Goal: Information Seeking & Learning: Learn about a topic

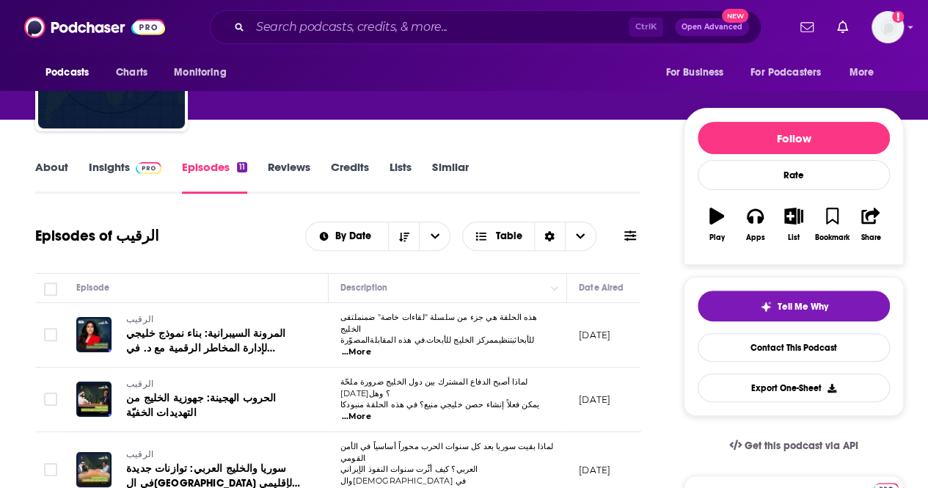
scroll to position [0, 14]
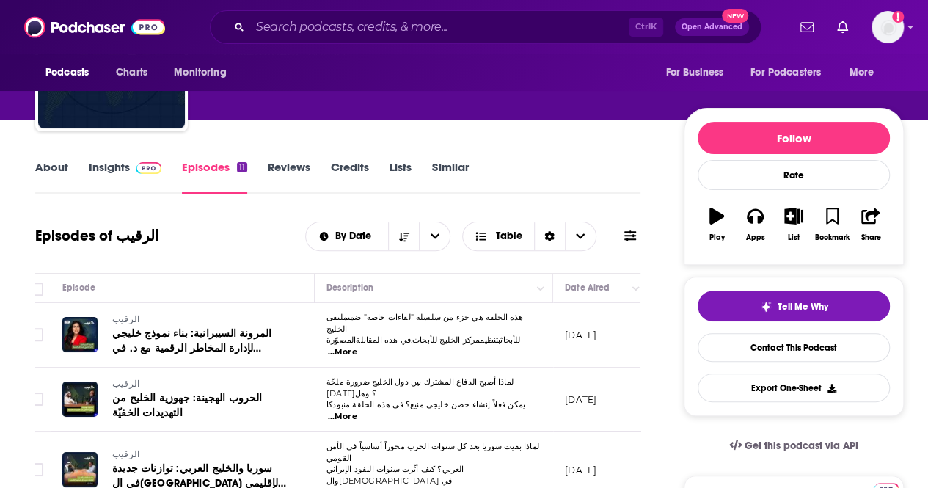
click at [67, 167] on link "About" at bounding box center [51, 177] width 33 height 34
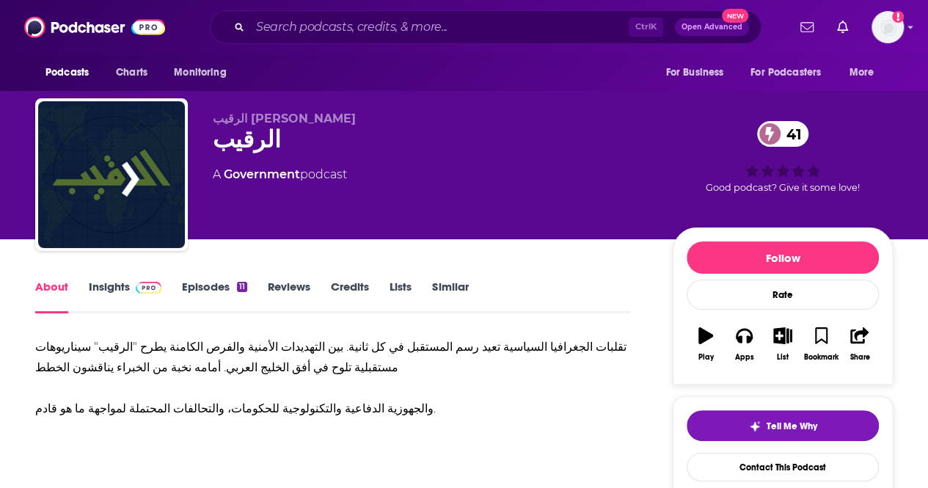
click at [120, 288] on link "Insights" at bounding box center [125, 296] width 73 height 34
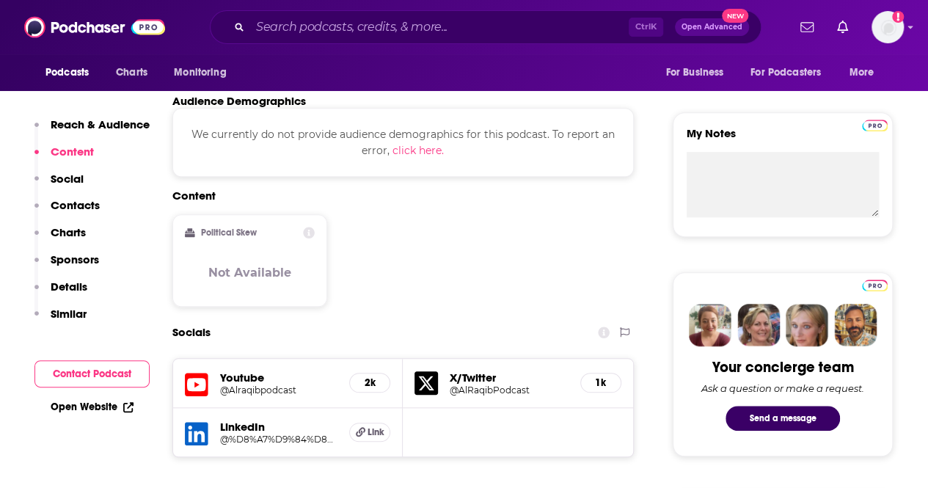
scroll to position [250, 0]
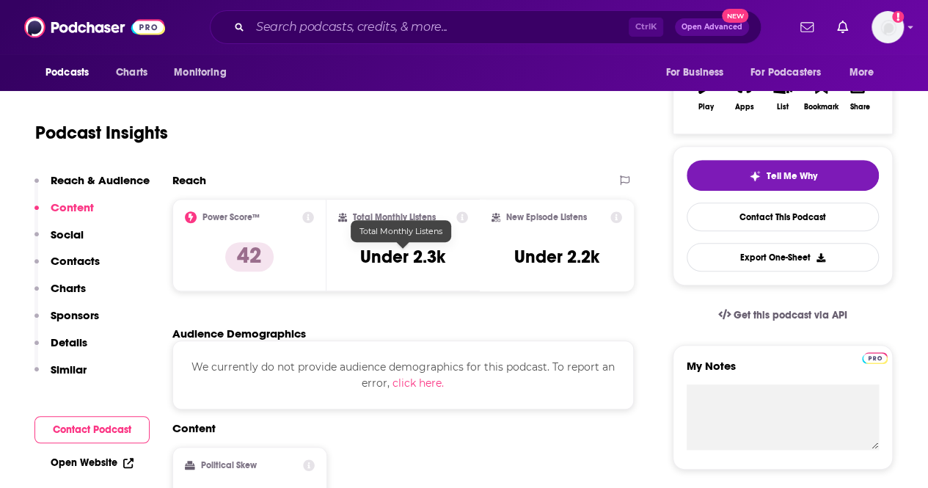
click at [422, 265] on h3 "Under 2.3k" at bounding box center [402, 257] width 85 height 22
click at [464, 218] on icon at bounding box center [462, 217] width 12 height 12
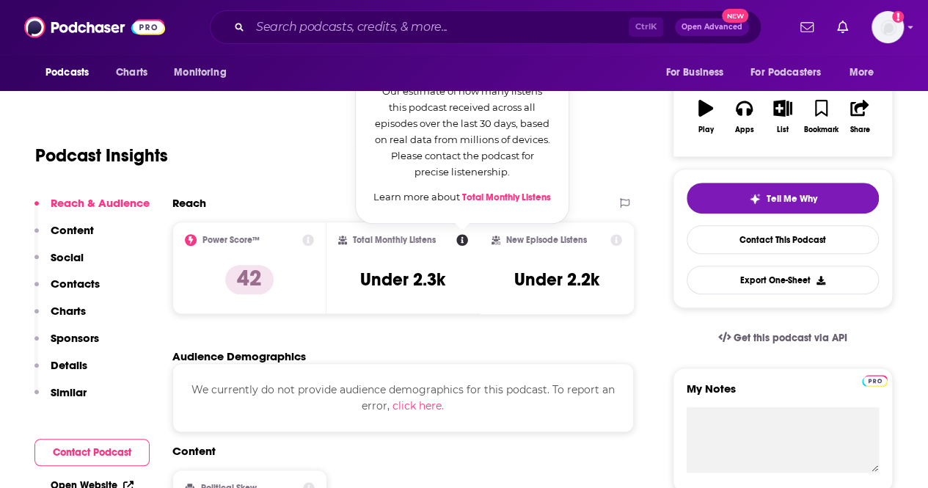
scroll to position [213, 0]
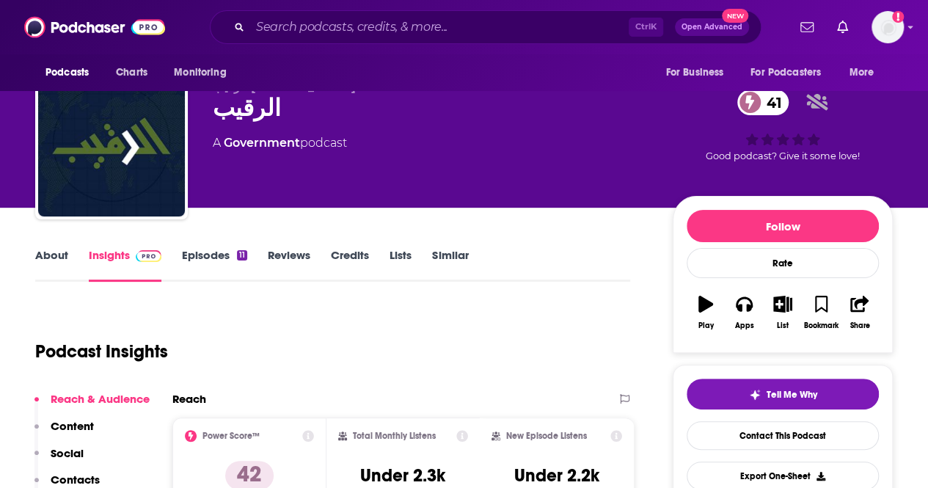
scroll to position [0, 0]
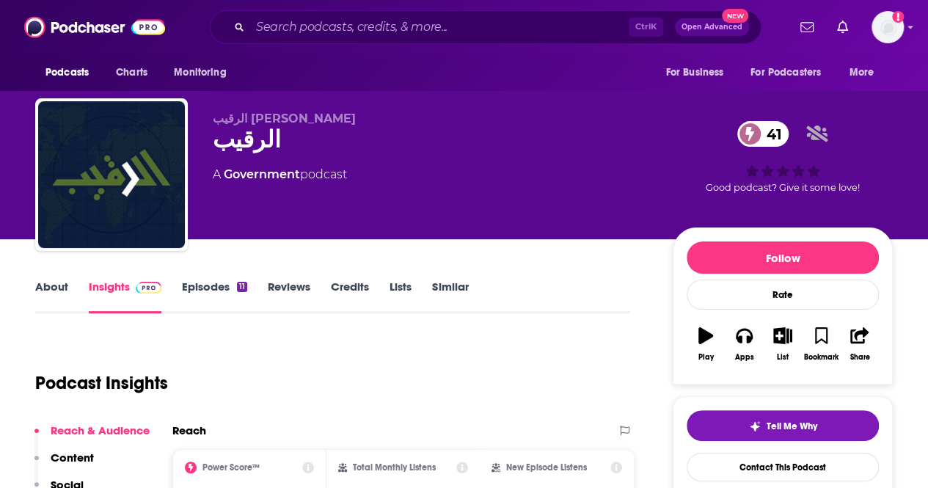
click at [207, 290] on link "Episodes 11" at bounding box center [214, 296] width 65 height 34
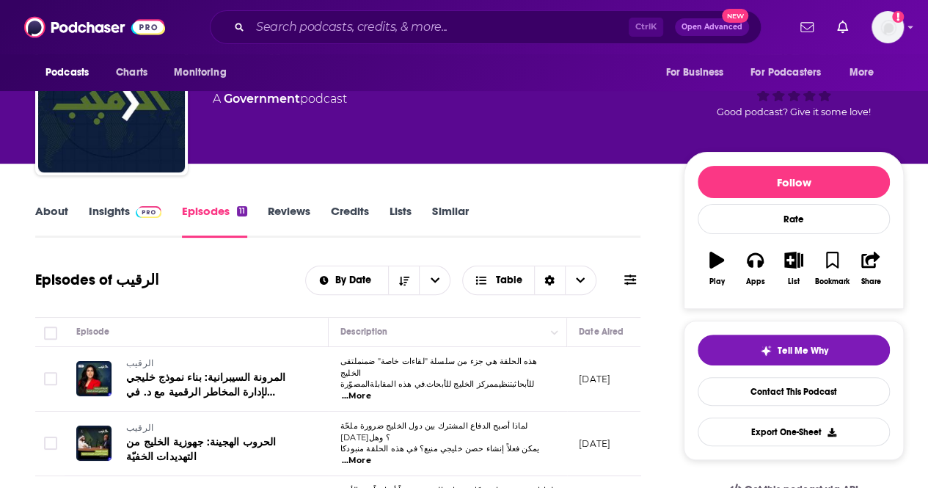
scroll to position [164, 0]
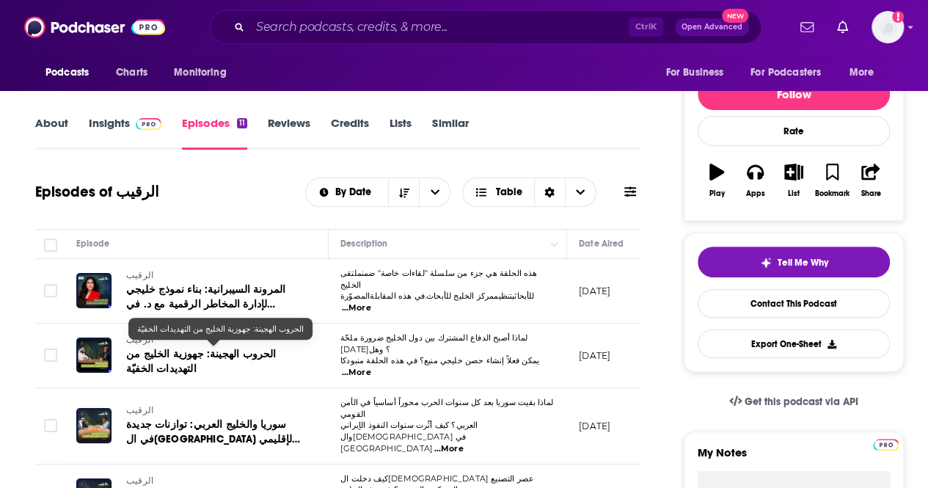
click at [230, 348] on span "الحروب الهجينة: جهوزية الخليج من التهديدات الخفيّة" at bounding box center [201, 361] width 150 height 27
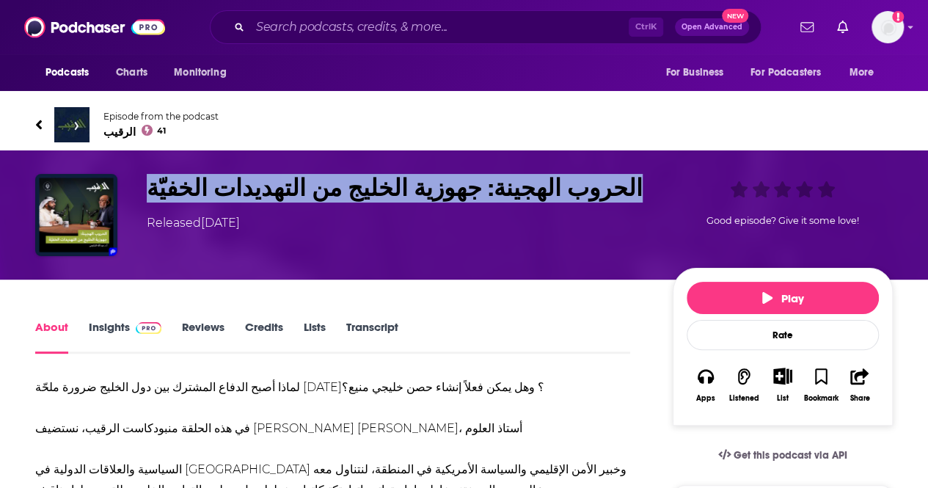
drag, startPoint x: 544, startPoint y: 186, endPoint x: 142, endPoint y: 176, distance: 401.4
click at [142, 176] on div "الحروب الهجينة: جهوزية الخليج من التهديدات الخفيّة Released [DATE] Good episode…" at bounding box center [464, 215] width 858 height 82
copy h1 "الحروب الهجينة: جهوزية الخليج من التهديدات الخفيّة"
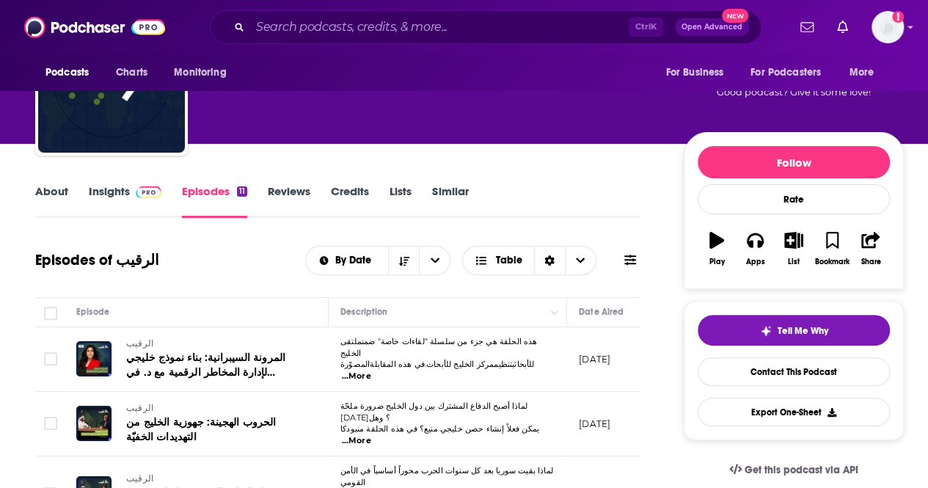
scroll to position [180, 0]
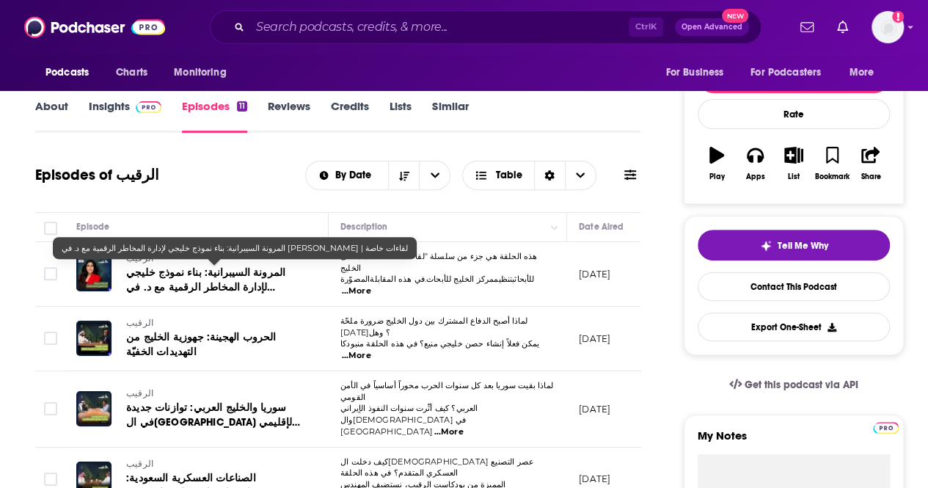
click at [241, 284] on span "المرونة السيبرانية: بناء نموذج خليجي لإدارة المخاطر الرقمية مع د. في [PERSON_NA…" at bounding box center [205, 287] width 159 height 42
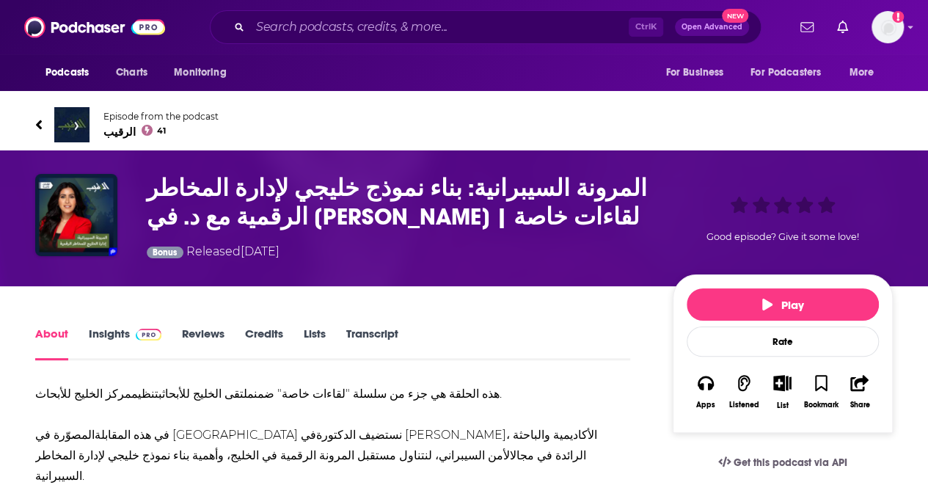
drag, startPoint x: 440, startPoint y: 219, endPoint x: 154, endPoint y: 192, distance: 287.4
click at [154, 192] on h1 "المرونة السيبرانية: بناء نموذج خليجي لإدارة المخاطر الرقمية مع د. في [PERSON_NA…" at bounding box center [398, 202] width 502 height 57
drag, startPoint x: 150, startPoint y: 193, endPoint x: 459, endPoint y: 208, distance: 309.9
click at [459, 208] on h1 "المرونة السيبرانية: بناء نموذج خليجي لإدارة المخاطر الرقمية مع د. في [PERSON_NA…" at bounding box center [398, 202] width 502 height 57
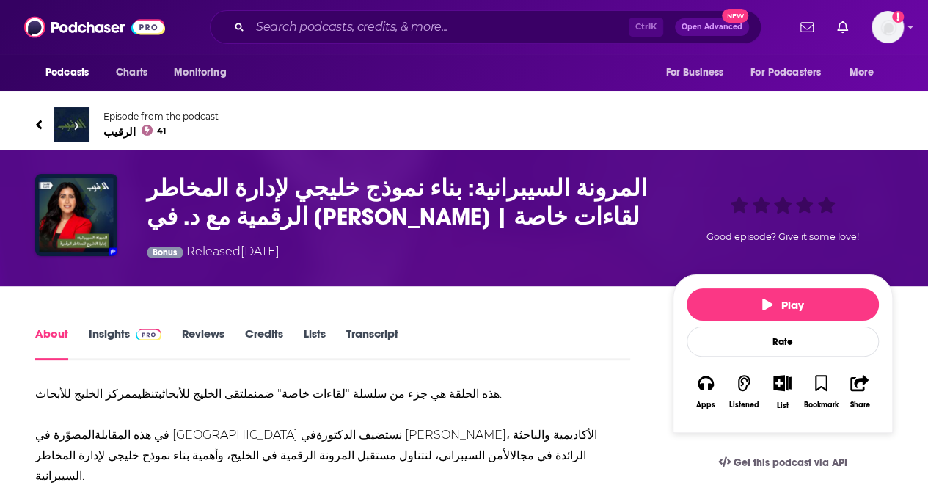
copy h1 "المرونة السيبرانية: بناء نموذج خليجي لإدارة المخاطر الرقمية مع د. في [PERSON_NA…"
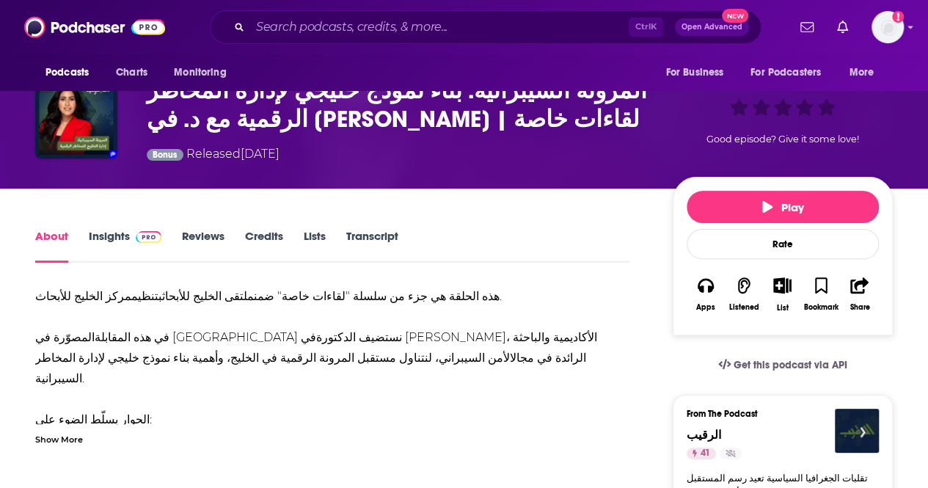
scroll to position [98, 0]
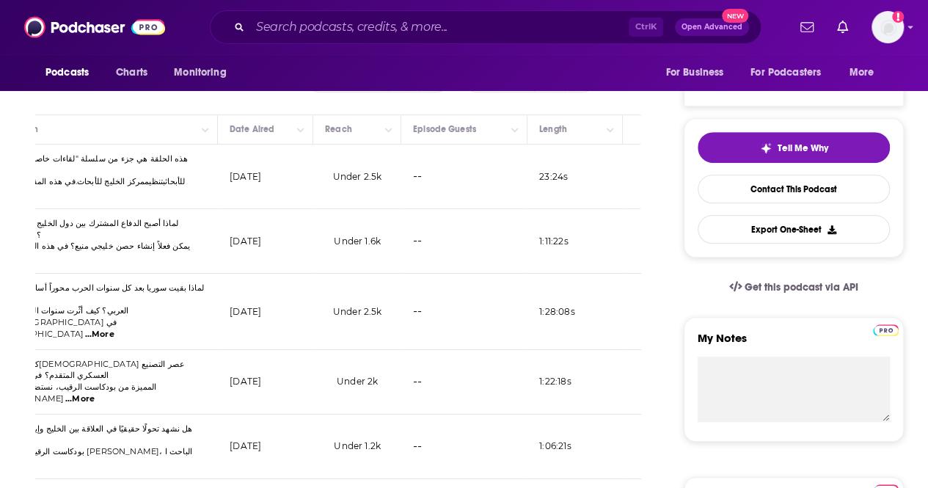
scroll to position [274, 0]
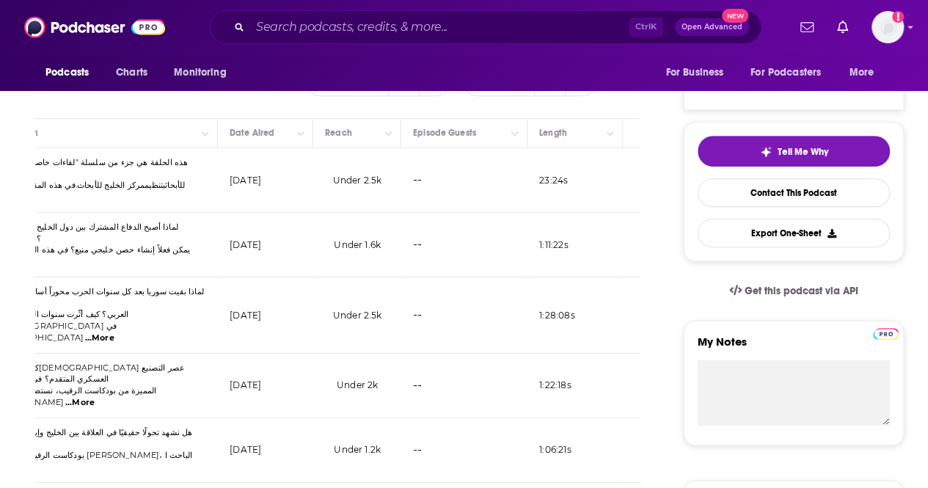
drag, startPoint x: 629, startPoint y: 362, endPoint x: 644, endPoint y: 403, distance: 43.6
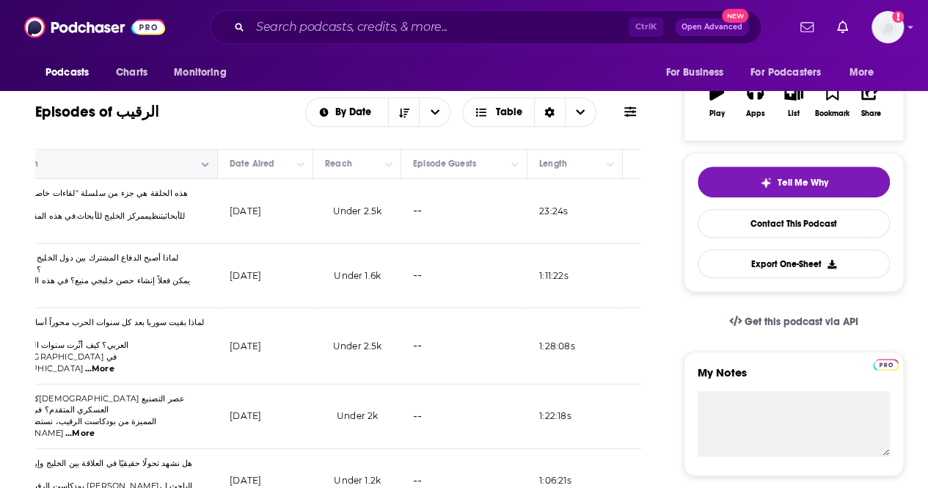
scroll to position [0, 0]
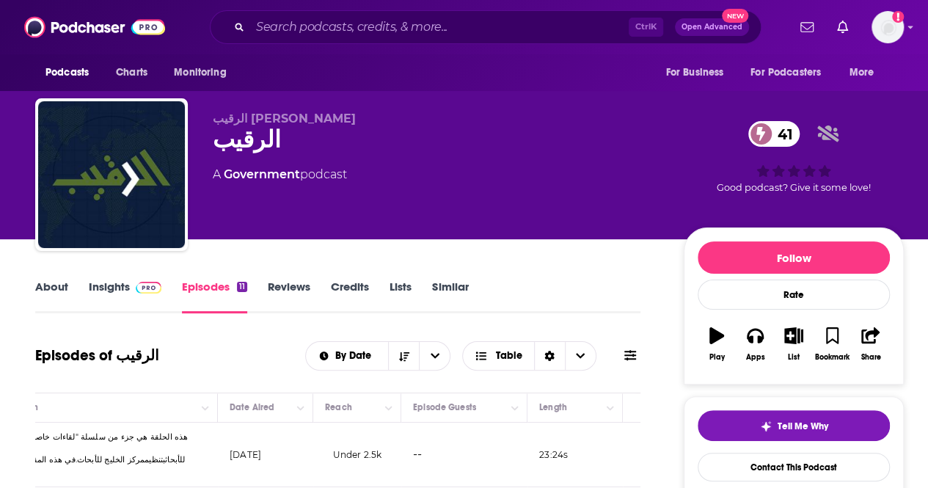
click at [101, 290] on link "Insights" at bounding box center [125, 296] width 73 height 34
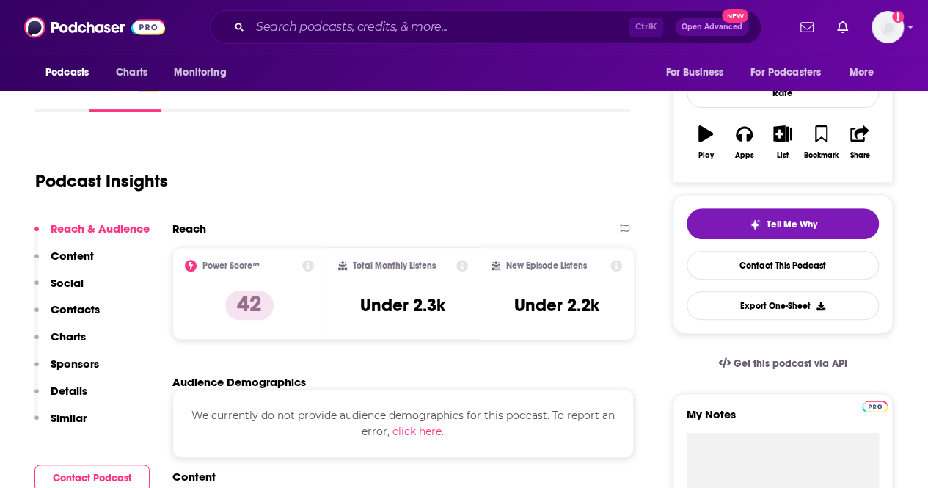
scroll to position [202, 0]
